Goal: Find specific page/section: Find specific page/section

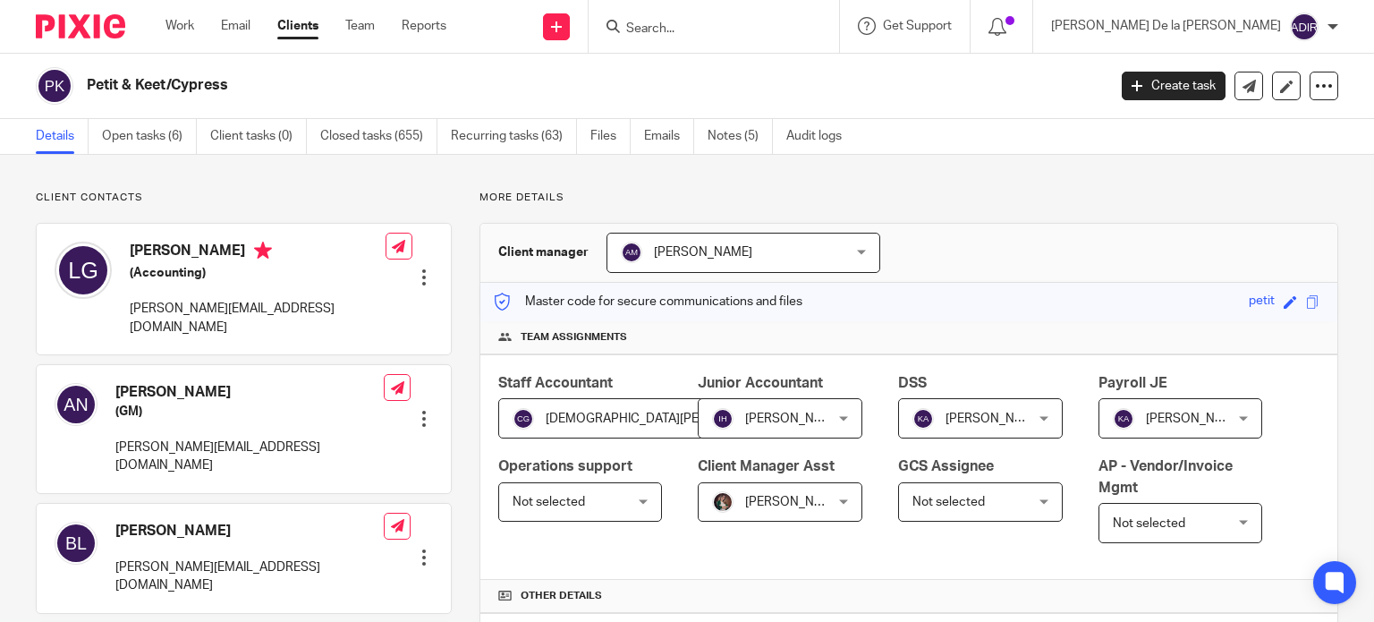
click at [786, 22] on input "Search" at bounding box center [705, 29] width 161 height 16
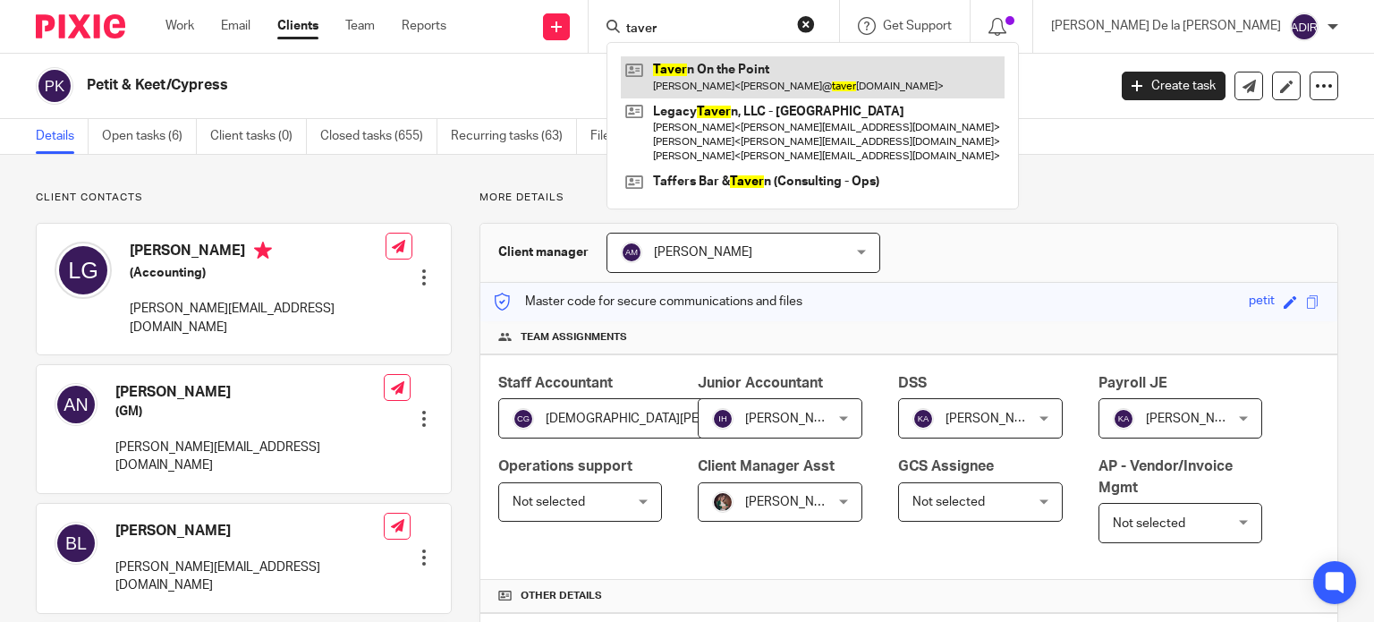
type input "taver"
click at [884, 76] on link at bounding box center [813, 76] width 384 height 41
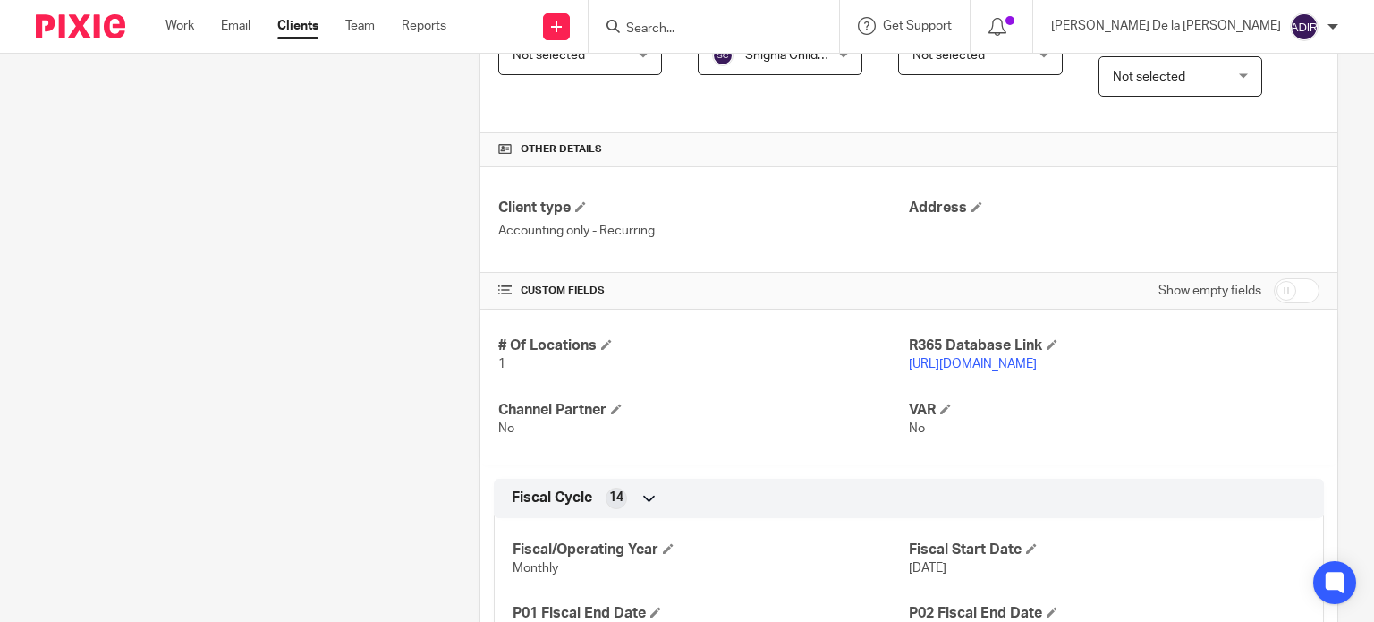
scroll to position [447, 0]
click at [1037, 360] on link "[URL][DOMAIN_NAME]" at bounding box center [973, 363] width 128 height 13
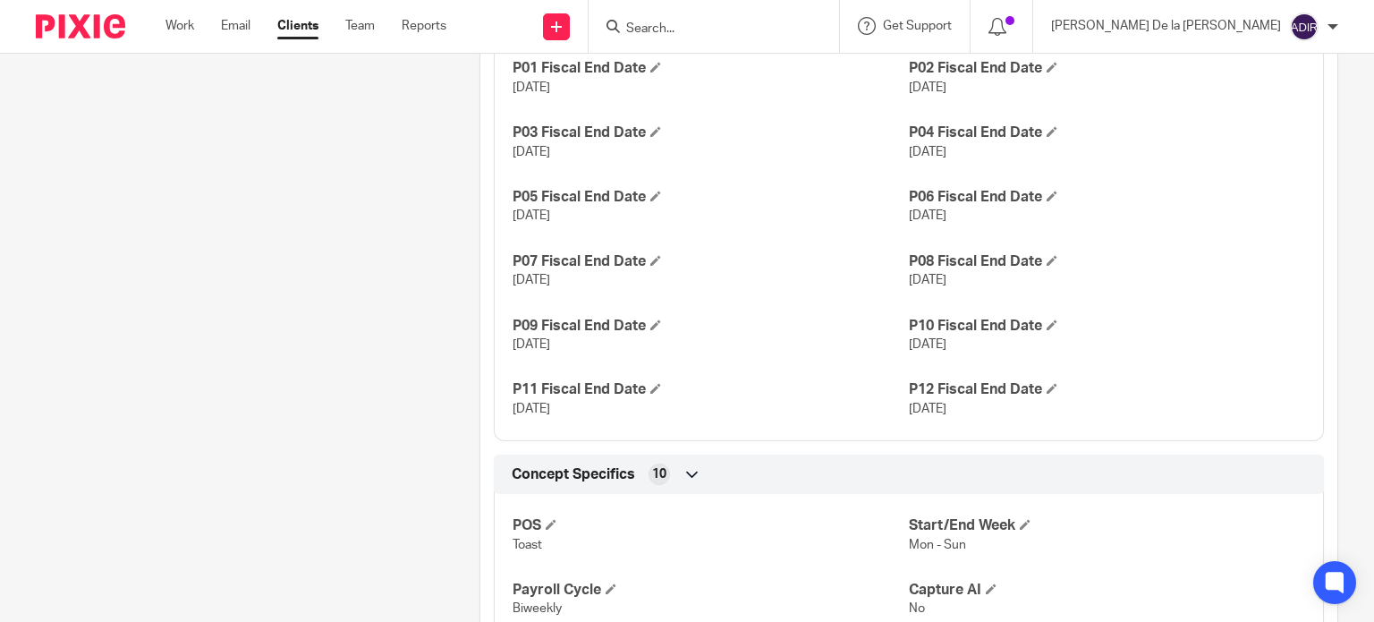
scroll to position [982, 0]
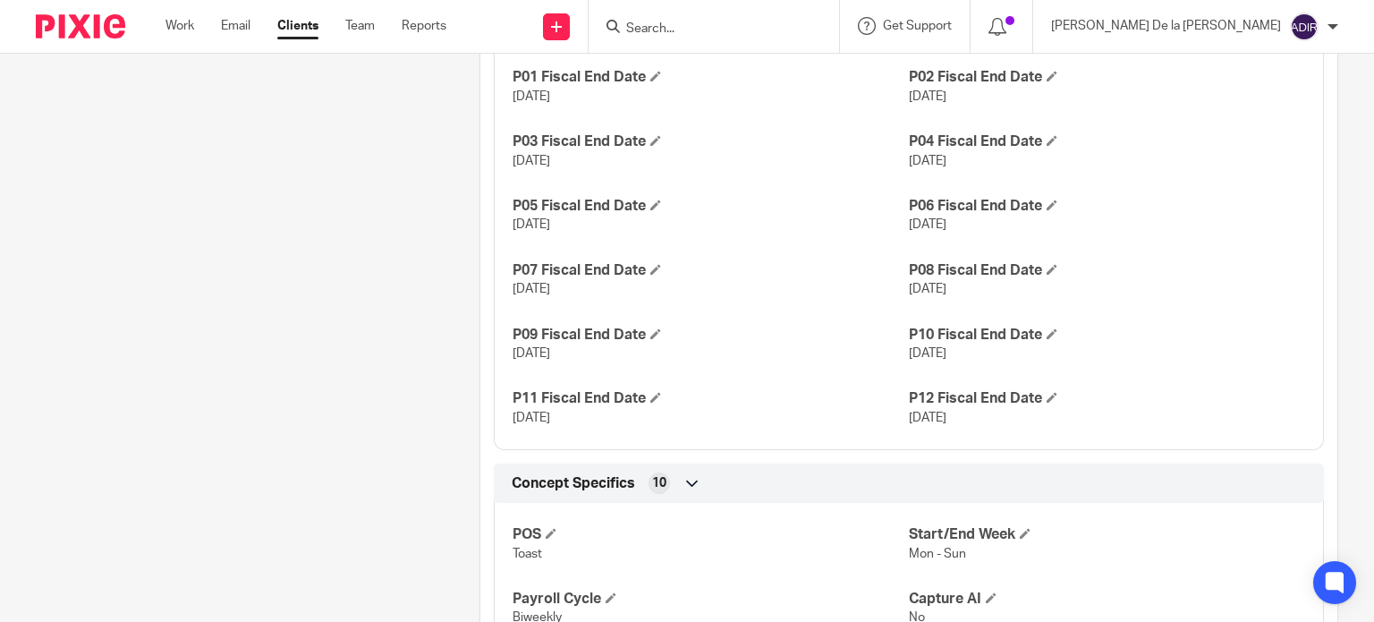
click at [805, 17] on form at bounding box center [720, 26] width 191 height 22
click at [786, 31] on input "Search" at bounding box center [705, 29] width 161 height 16
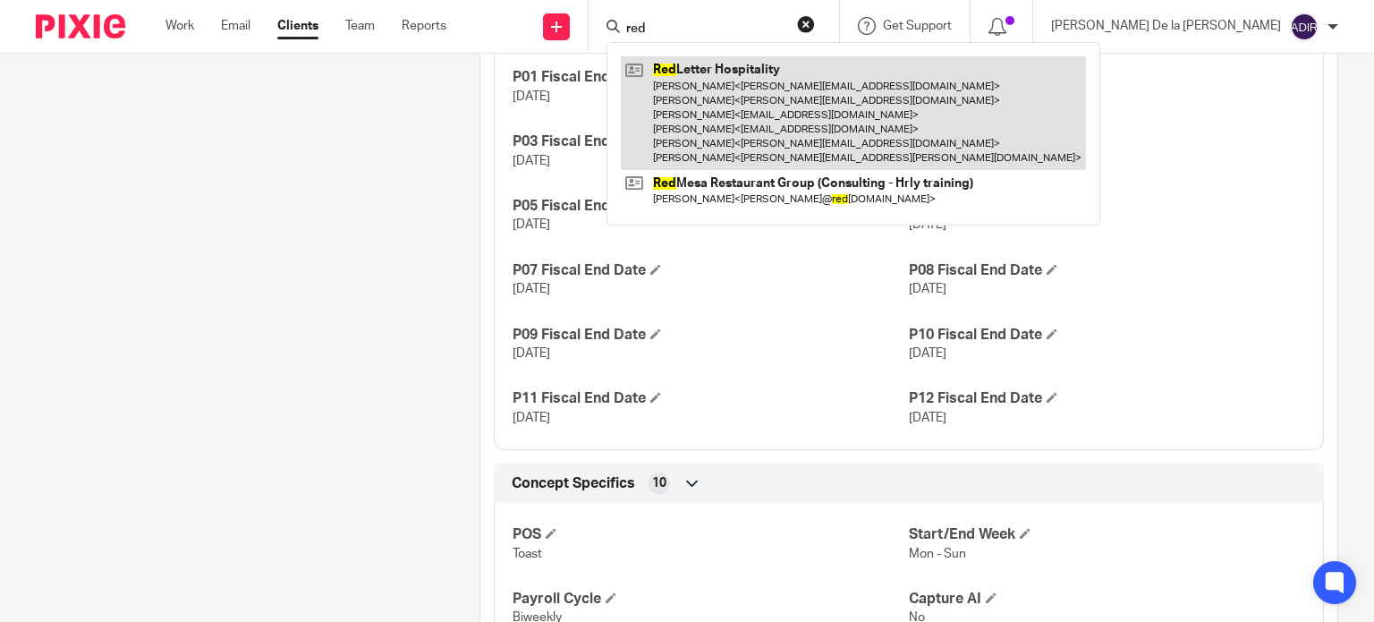
type input "red"
click at [879, 92] on link at bounding box center [853, 113] width 465 height 114
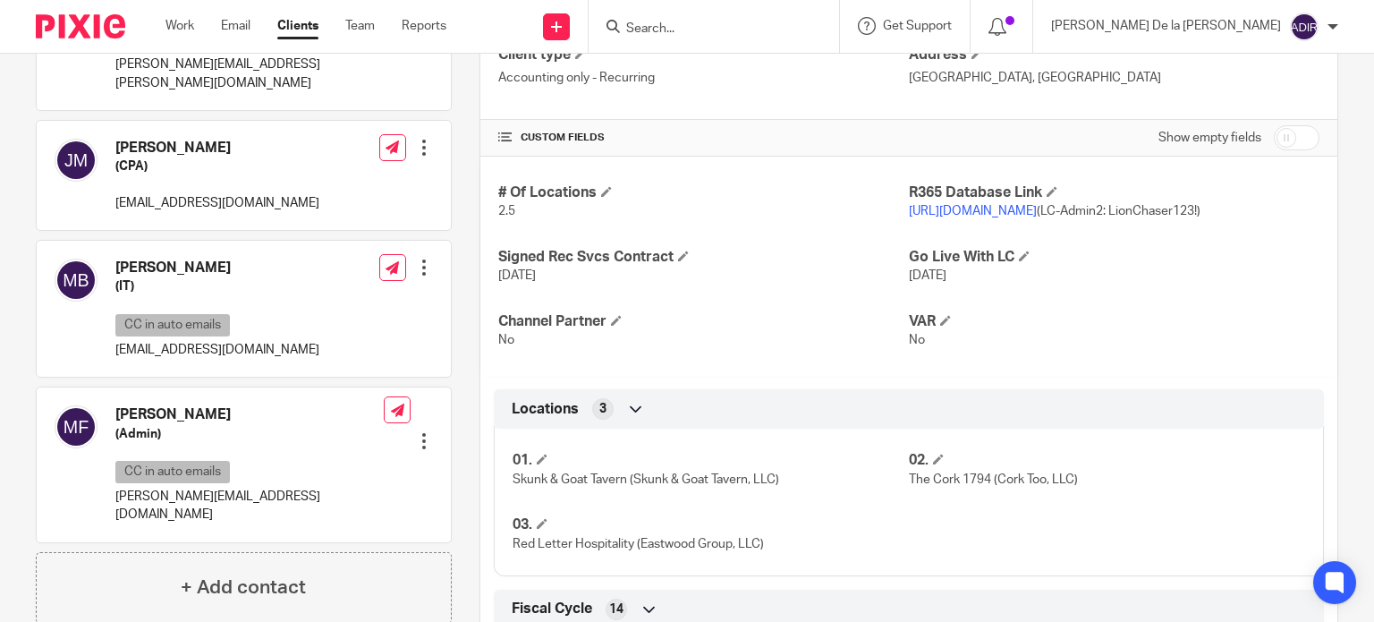
scroll to position [626, 0]
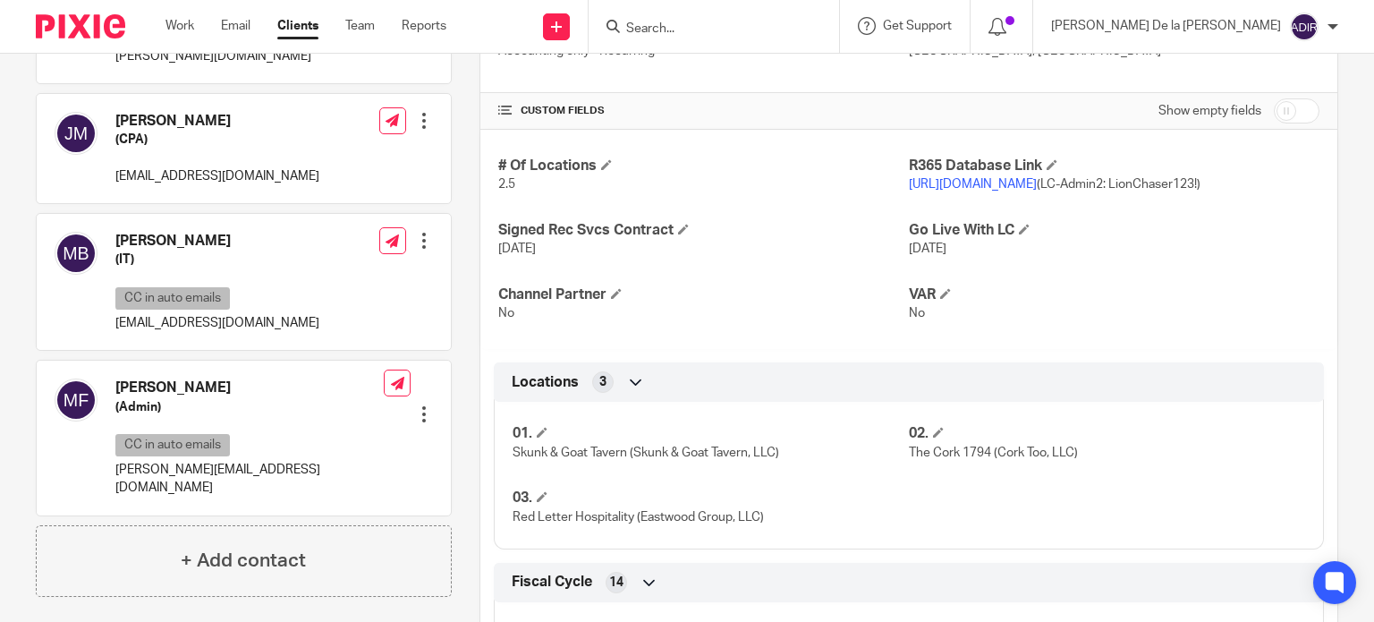
click at [1037, 182] on link "https://red13letter365.restaurant365.com" at bounding box center [973, 184] width 128 height 13
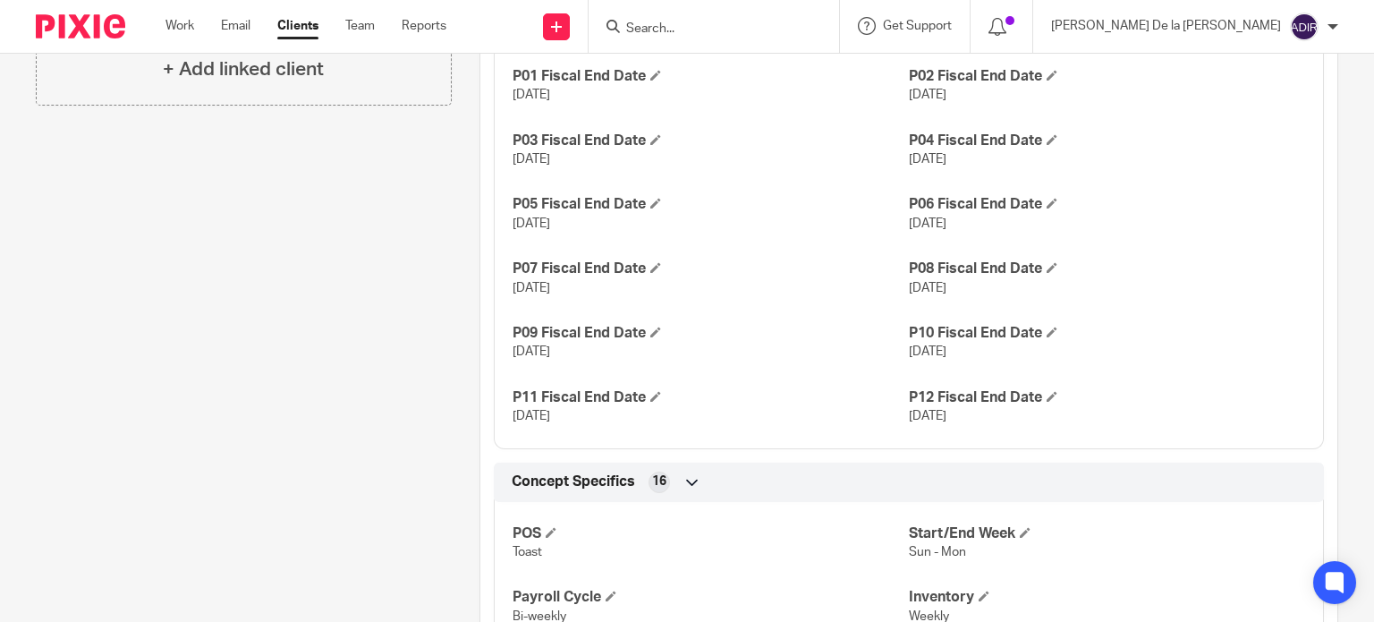
scroll to position [1253, 0]
